Goal: Task Accomplishment & Management: Manage account settings

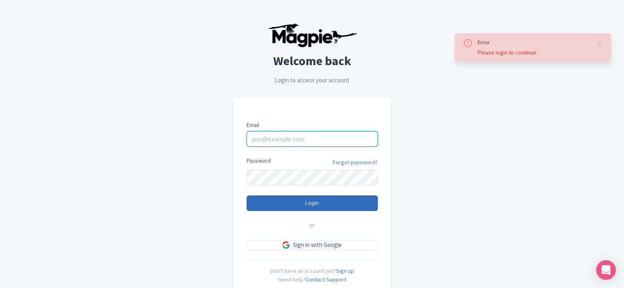
type input "[PERSON_NAME][EMAIL_ADDRESS][DOMAIN_NAME]"
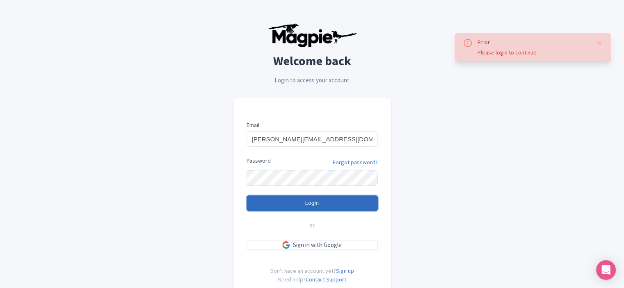
click at [325, 201] on input "Login" at bounding box center [312, 204] width 131 height 16
type input "Logging in..."
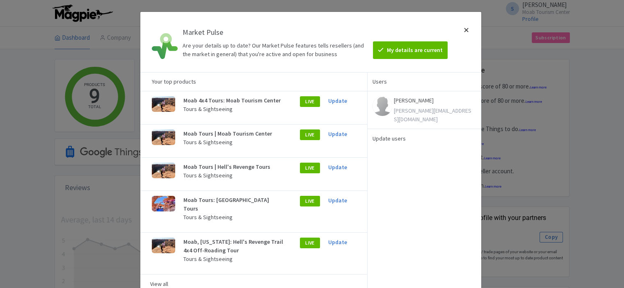
click at [466, 28] on div at bounding box center [467, 41] width 20 height 47
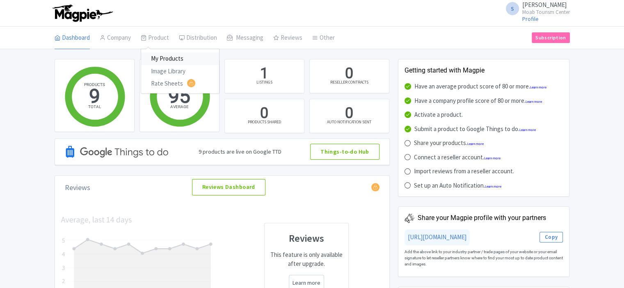
click at [159, 60] on link "My Products" at bounding box center [180, 59] width 78 height 13
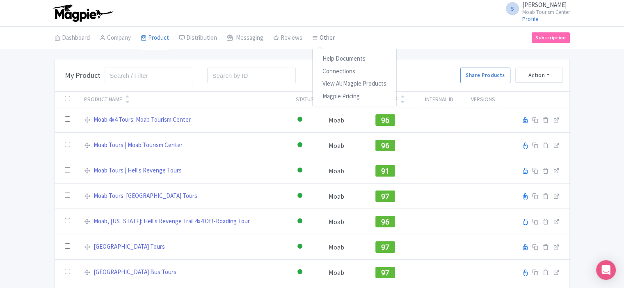
click at [330, 37] on link "Other" at bounding box center [323, 38] width 23 height 23
click at [329, 67] on link "Connections" at bounding box center [355, 71] width 84 height 13
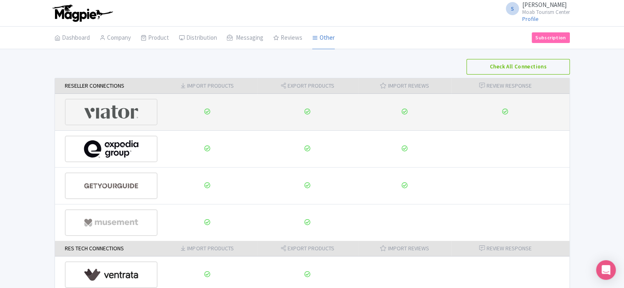
click at [126, 114] on img at bounding box center [111, 112] width 55 height 25
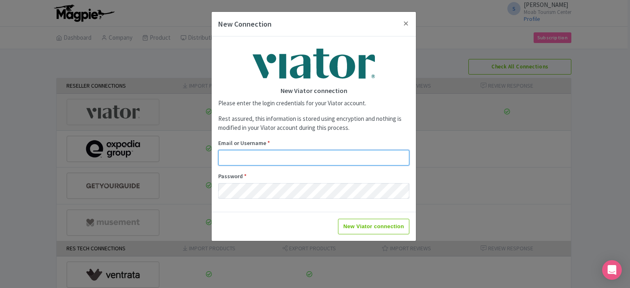
type input "shon@moabtourismcenter.com"
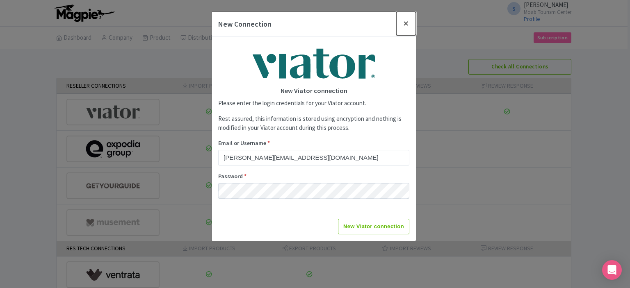
click at [405, 21] on button "Close" at bounding box center [406, 23] width 20 height 23
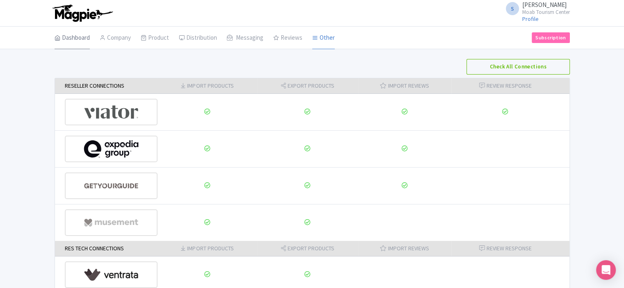
click at [77, 37] on link "Dashboard" at bounding box center [72, 38] width 35 height 23
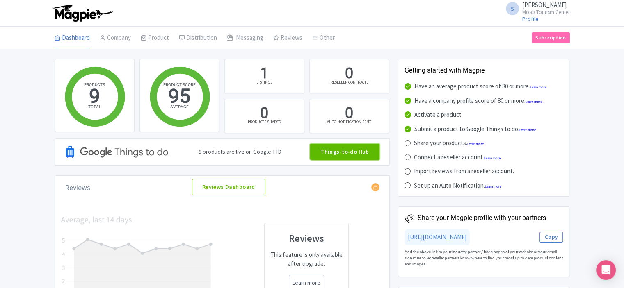
click at [356, 151] on link "Things-to-do Hub" at bounding box center [344, 152] width 69 height 16
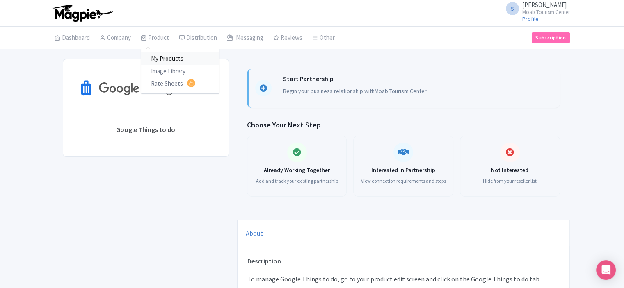
click at [155, 56] on link "My Products" at bounding box center [180, 59] width 78 height 13
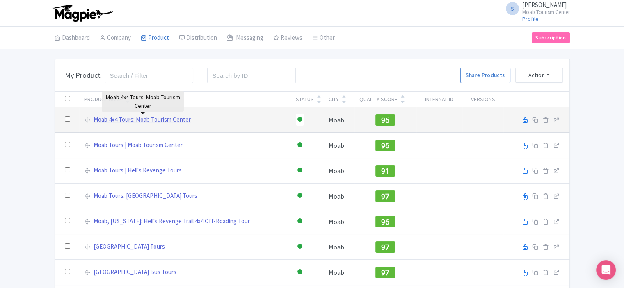
click at [158, 116] on link "Moab 4x4 Tours: Moab Tourism Center" at bounding box center [142, 119] width 97 height 9
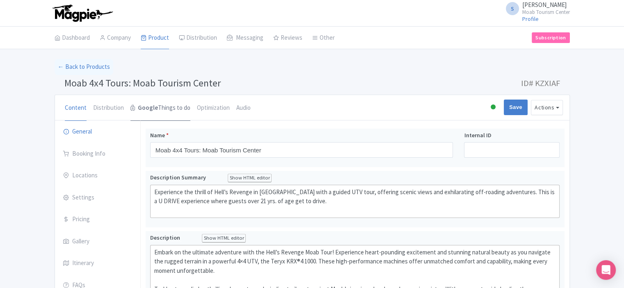
click at [164, 106] on link "Google Things to do" at bounding box center [160, 108] width 60 height 26
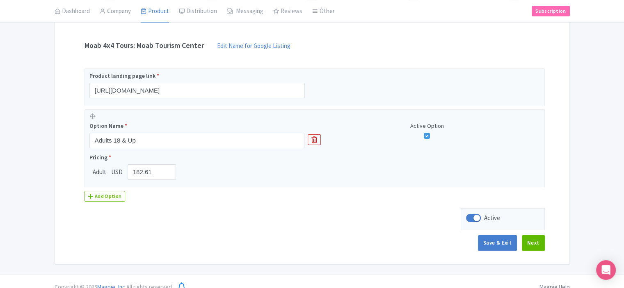
scroll to position [161, 0]
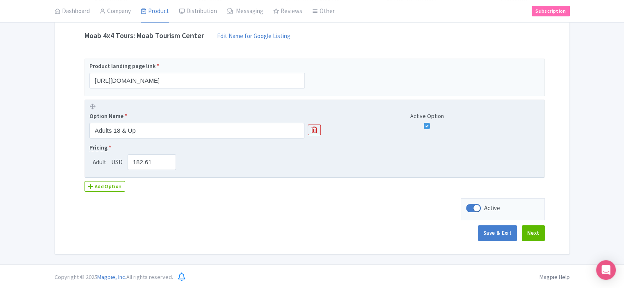
click at [109, 145] on span "*" at bounding box center [110, 147] width 2 height 7
click at [96, 149] on span "Pricing" at bounding box center [98, 148] width 18 height 8
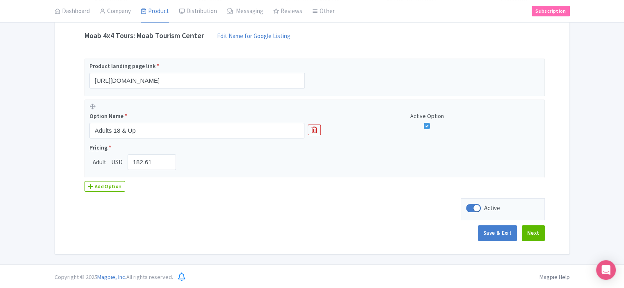
scroll to position [0, 0]
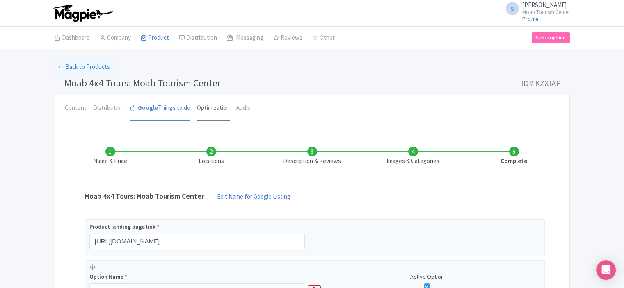
click at [212, 104] on link "Optimization" at bounding box center [213, 108] width 33 height 26
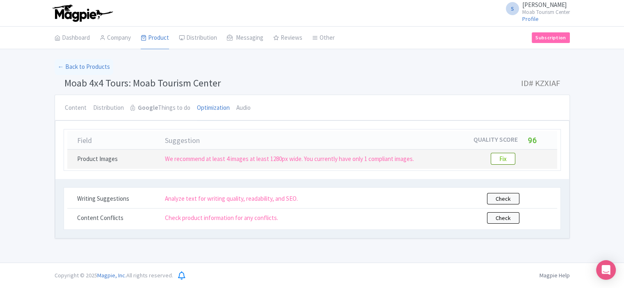
click at [496, 153] on btn "Fix" at bounding box center [503, 159] width 25 height 12
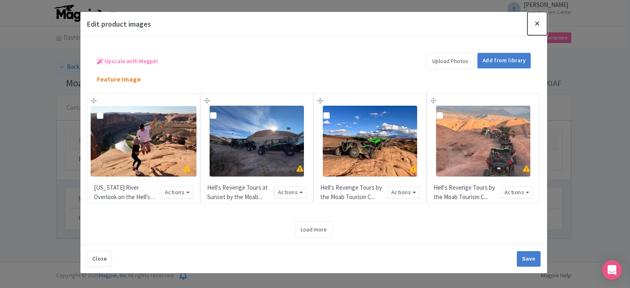
click at [538, 25] on button "Close" at bounding box center [538, 23] width 20 height 23
